Goal: Transaction & Acquisition: Purchase product/service

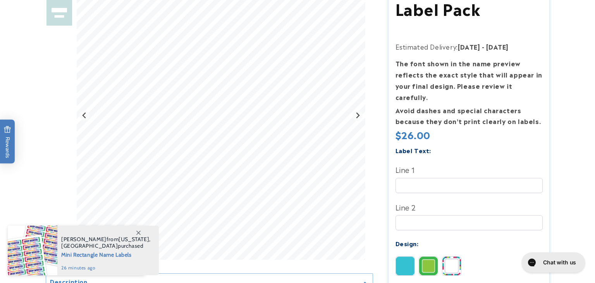
drag, startPoint x: 592, startPoint y: 48, endPoint x: 442, endPoint y: 34, distance: 150.7
click at [442, 34] on html "Skip to content Back to School Sale! 20% off Sitewide with Code SCHOOL20 Next b…" at bounding box center [297, 141] width 595 height 283
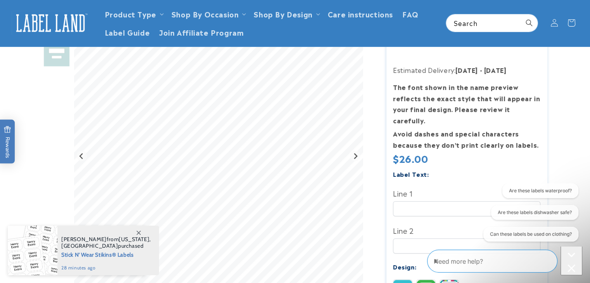
scroll to position [120, 0]
